Goal: Information Seeking & Learning: Learn about a topic

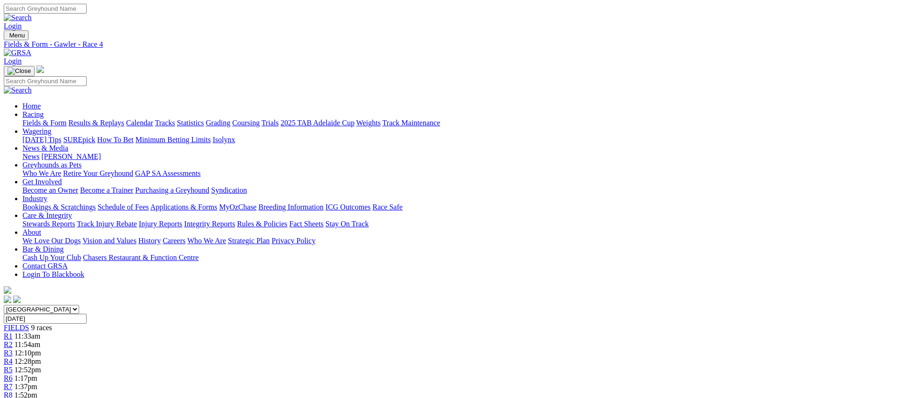
click at [13, 366] on link "R5" at bounding box center [8, 370] width 9 height 8
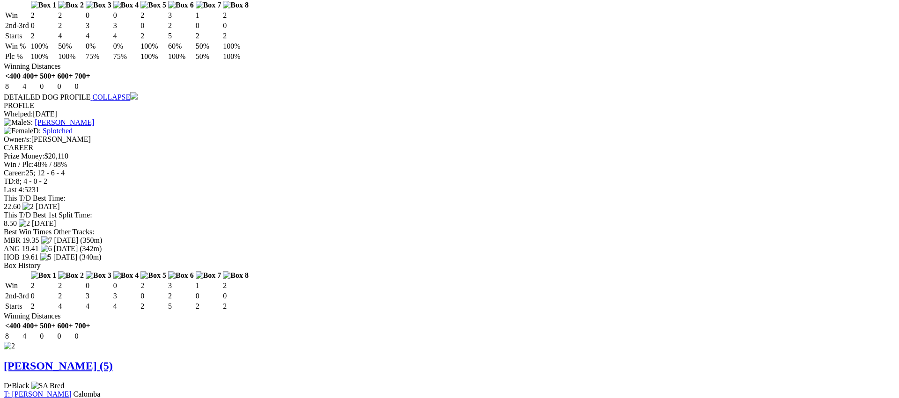
scroll to position [1011, 0]
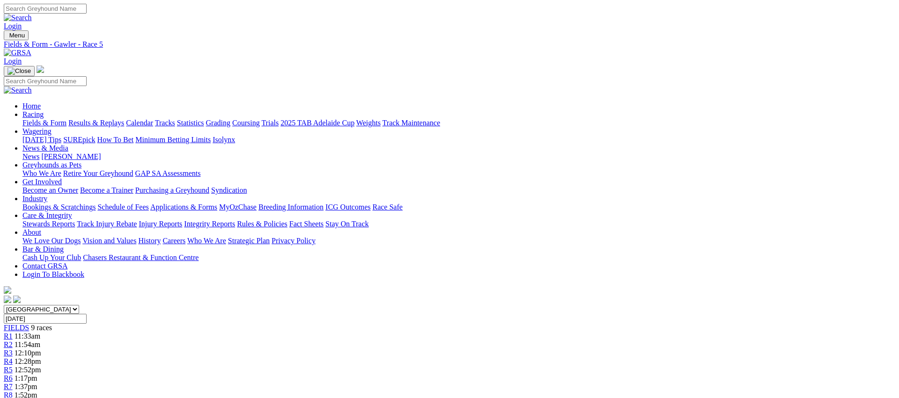
scroll to position [0, 0]
click at [13, 374] on link "R6" at bounding box center [8, 378] width 9 height 8
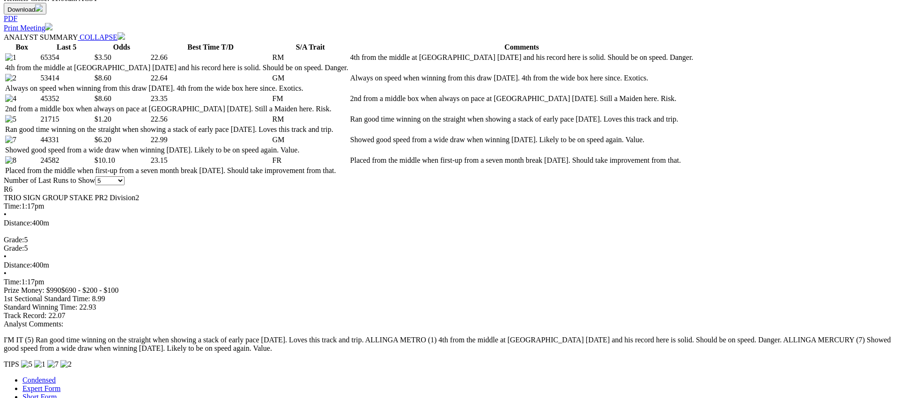
scroll to position [440, 0]
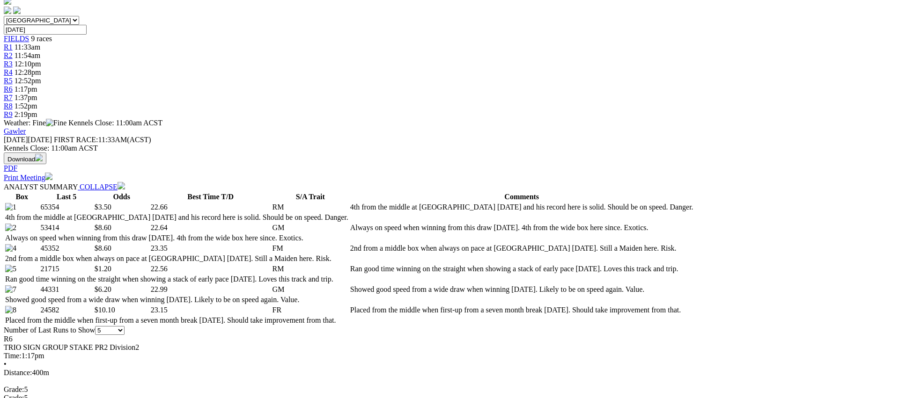
scroll to position [0, 0]
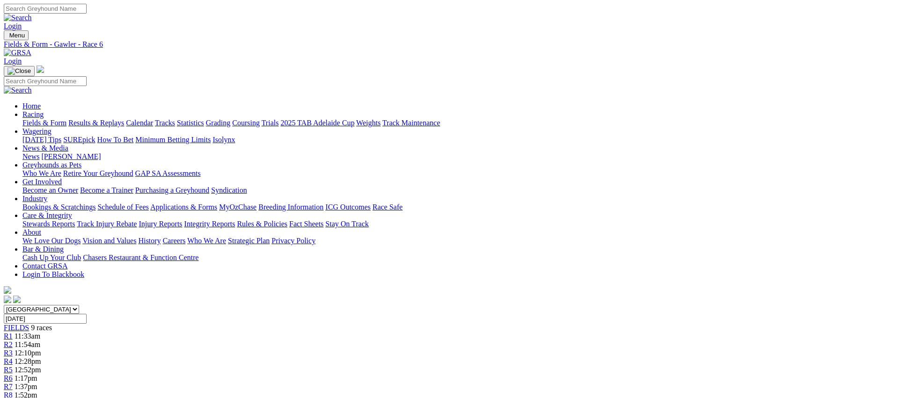
click at [13, 383] on span "R7" at bounding box center [8, 387] width 9 height 8
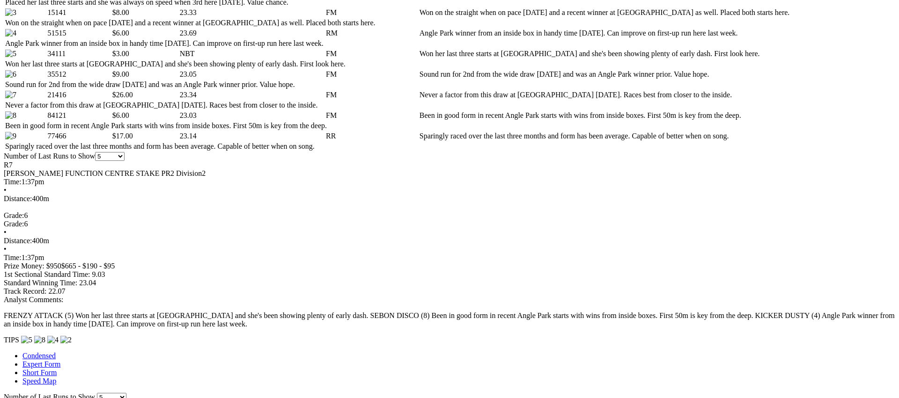
scroll to position [526, 0]
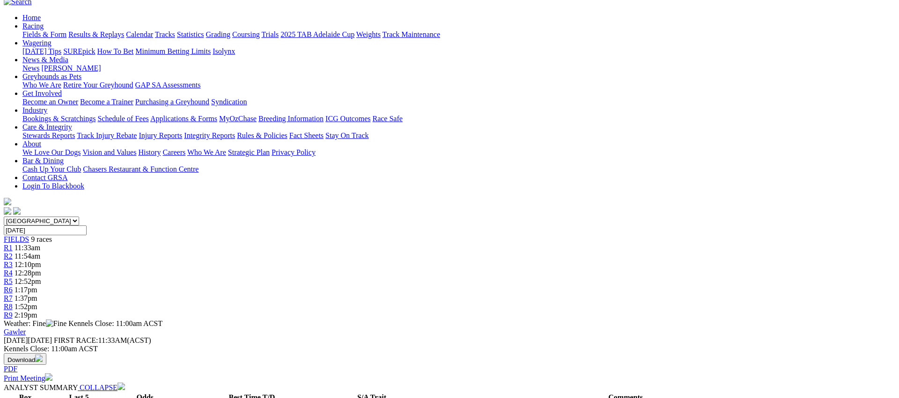
scroll to position [0, 0]
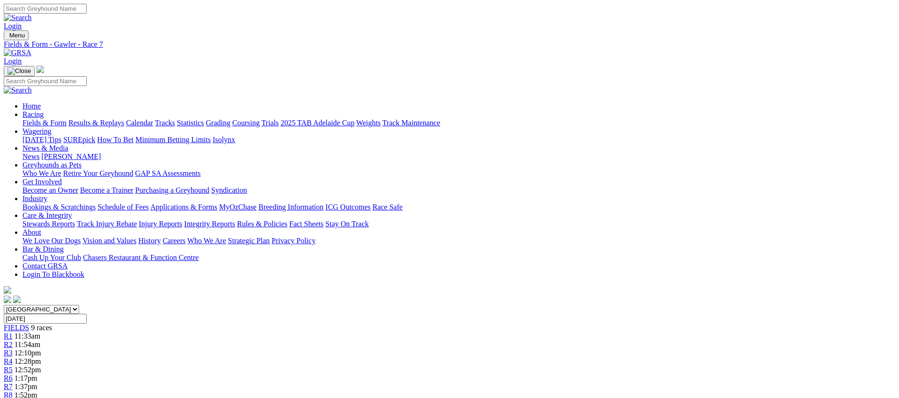
click at [37, 391] on span "1:52pm" at bounding box center [26, 395] width 23 height 8
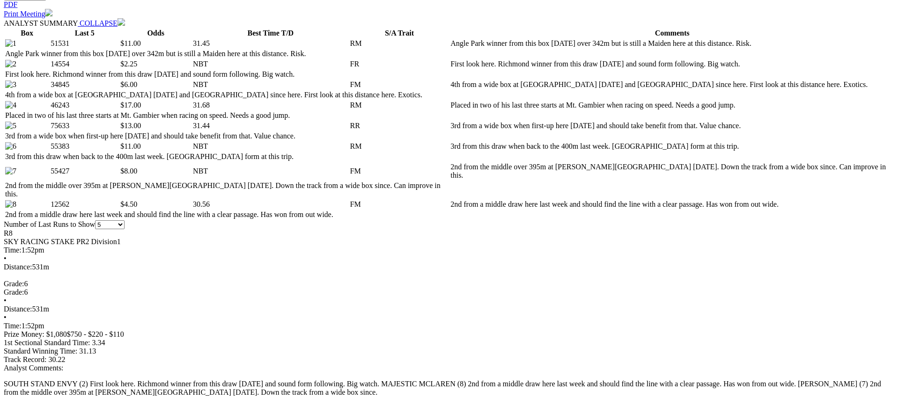
scroll to position [486, 0]
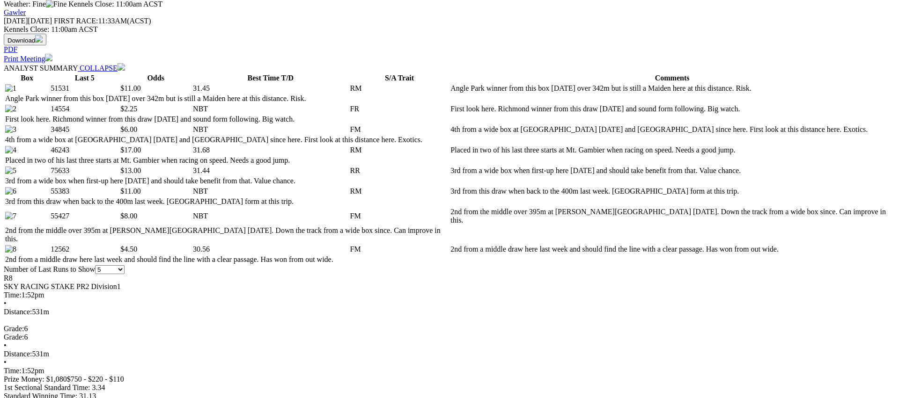
scroll to position [0, 0]
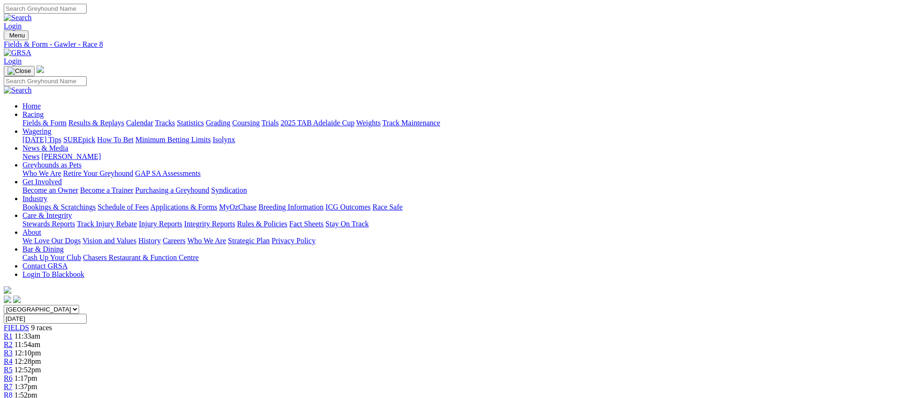
click at [706, 398] on div "R9 2:19pm" at bounding box center [449, 404] width 891 height 8
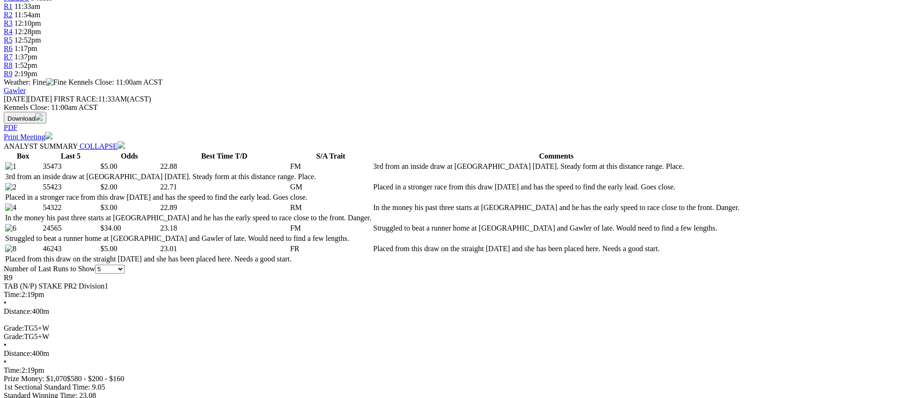
scroll to position [337, 0]
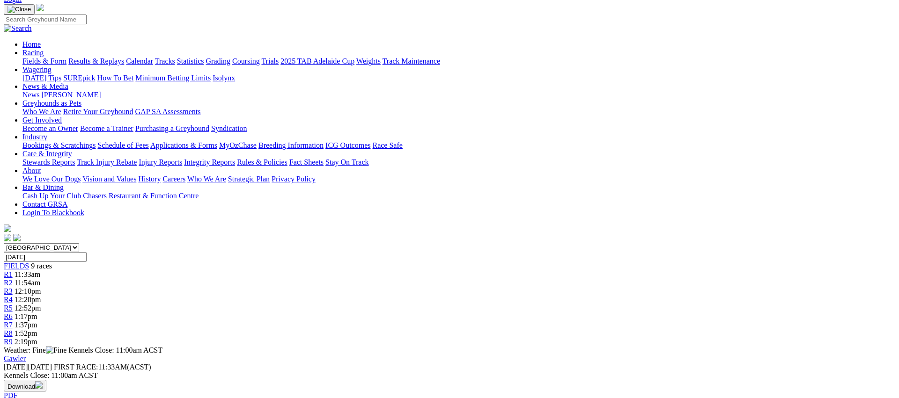
scroll to position [0, 0]
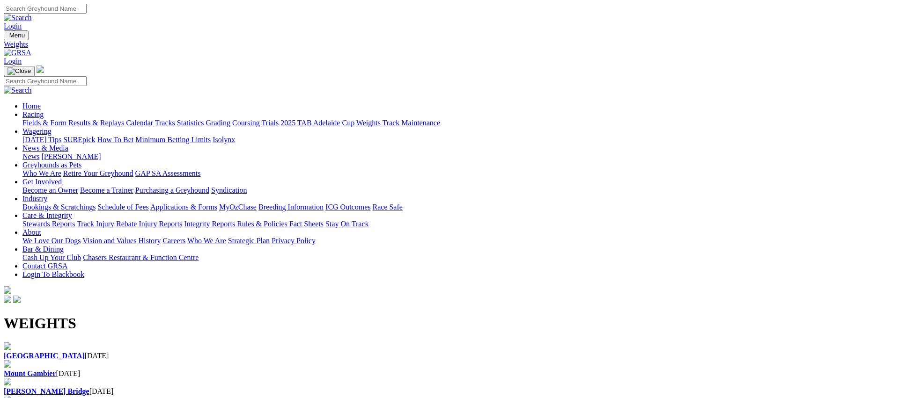
scroll to position [22, 0]
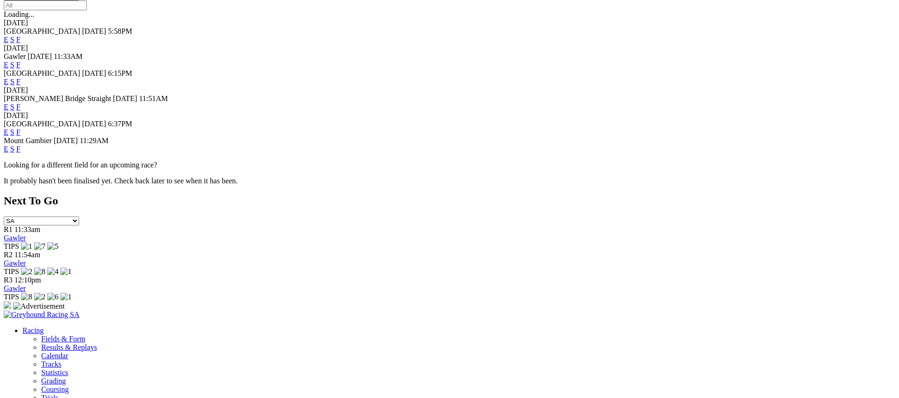
scroll to position [357, 0]
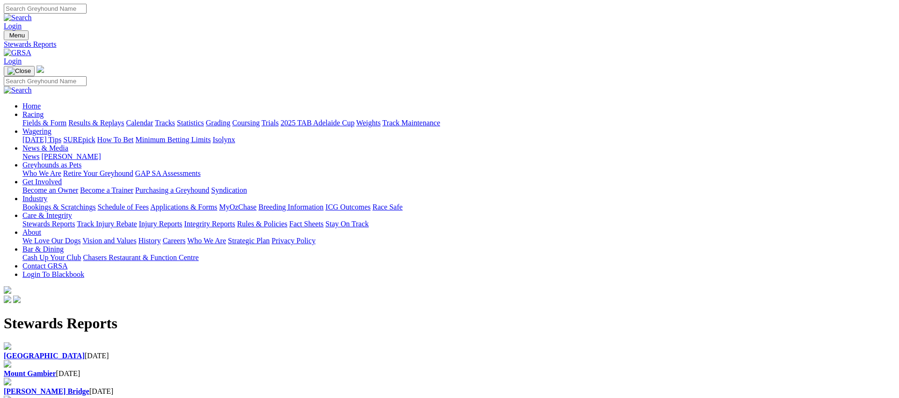
click at [85, 352] on b "[GEOGRAPHIC_DATA]" at bounding box center [44, 356] width 81 height 8
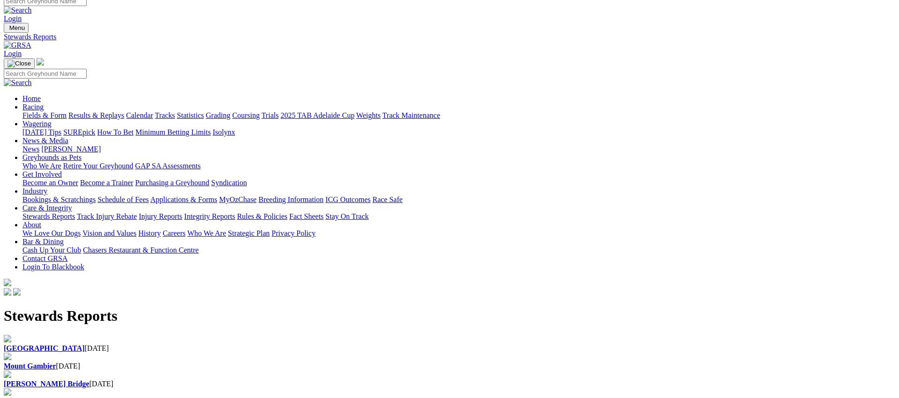
scroll to position [6, 0]
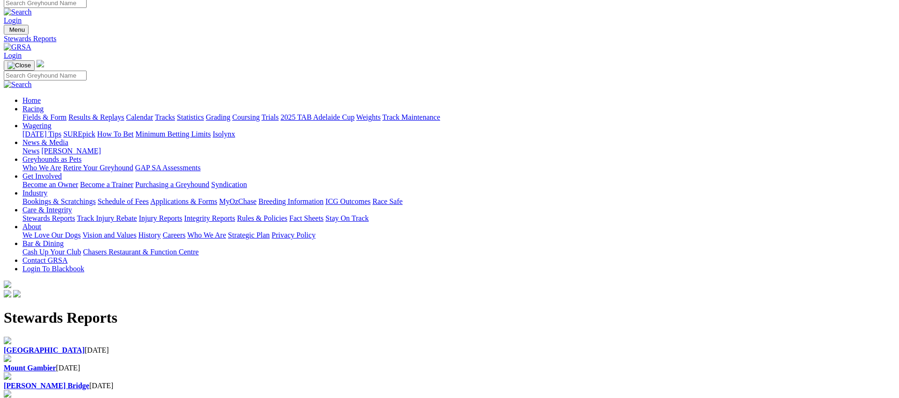
click at [44, 105] on link "Racing" at bounding box center [32, 109] width 21 height 8
